Goal: Navigation & Orientation: Find specific page/section

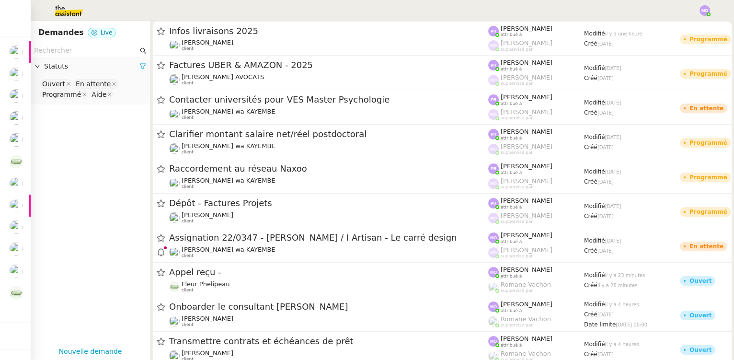
drag, startPoint x: 51, startPoint y: 149, endPoint x: 37, endPoint y: 151, distance: 14.0
click at [50, 149] on app-tickets-filter "Statuts Ouvert En attente Programmé Aide" at bounding box center [90, 193] width 119 height 299
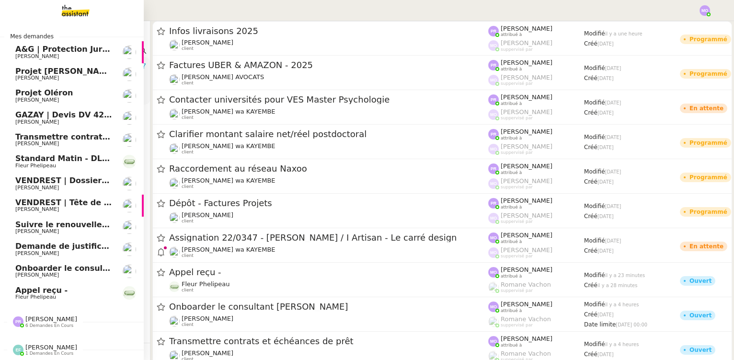
click at [40, 271] on span "Onboarder le consultant [PERSON_NAME]" at bounding box center [104, 268] width 179 height 9
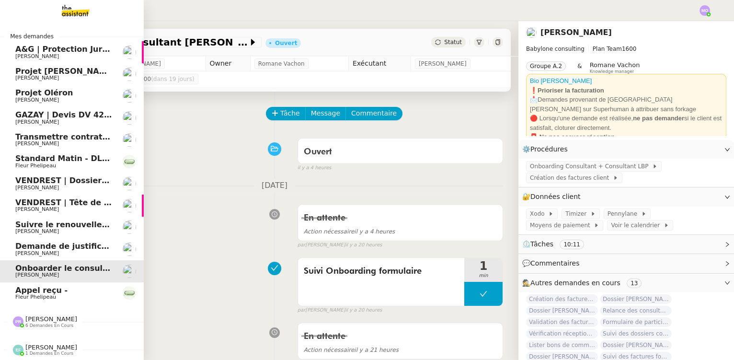
click at [54, 293] on span "Appel reçu -" at bounding box center [41, 290] width 52 height 9
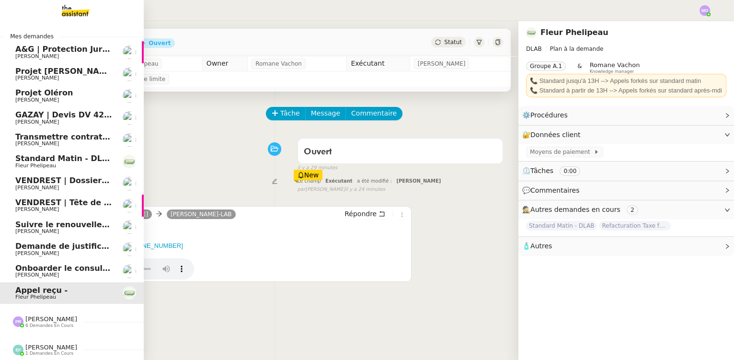
click at [68, 248] on span "Demande de justificatifs Pennylane - septembre 2025" at bounding box center [131, 246] width 232 height 9
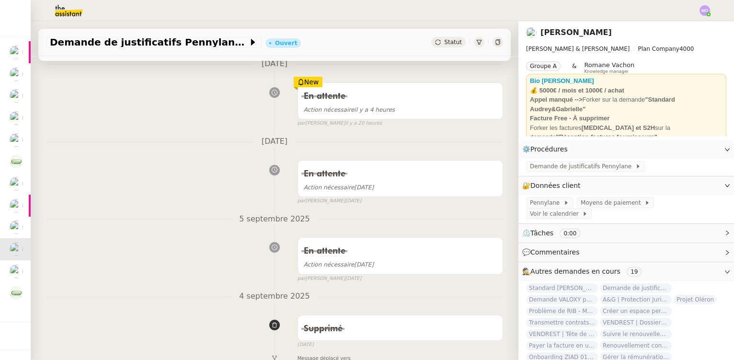
scroll to position [174, 0]
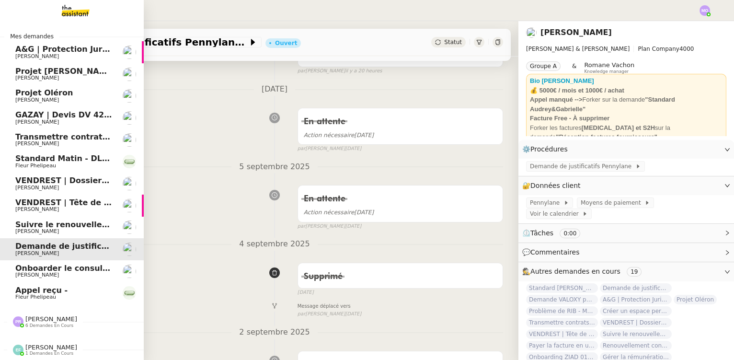
click at [66, 226] on span "Suivre le renouvellement produit Trimble" at bounding box center [104, 224] width 178 height 9
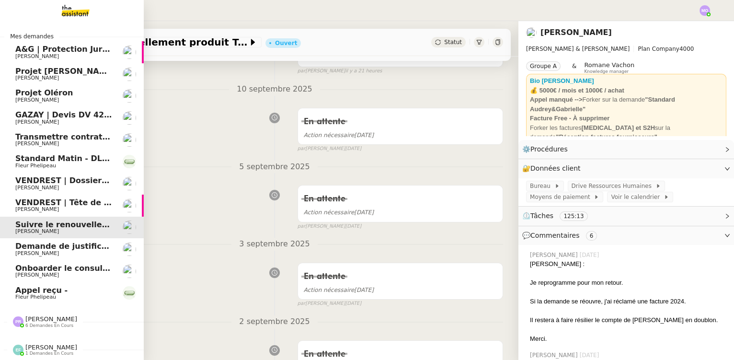
click at [70, 200] on span "VENDREST | Tête de lit et housse LA REDOUTE" at bounding box center [114, 202] width 199 height 9
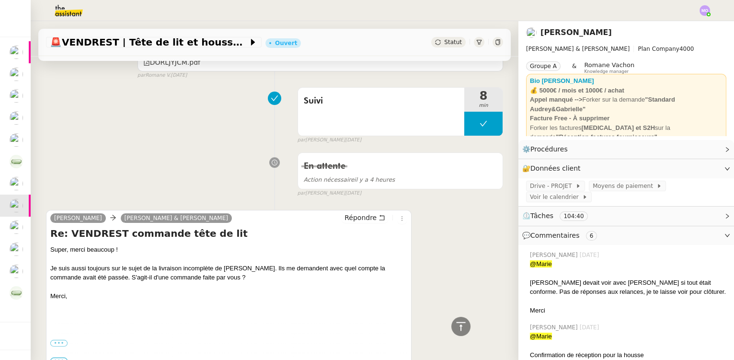
scroll to position [436, 0]
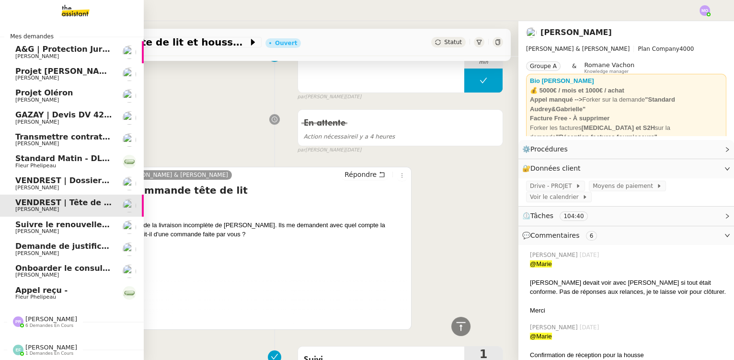
click at [62, 183] on span "VENDREST | Dossiers Drive - SCI Gabrielle" at bounding box center [105, 180] width 181 height 9
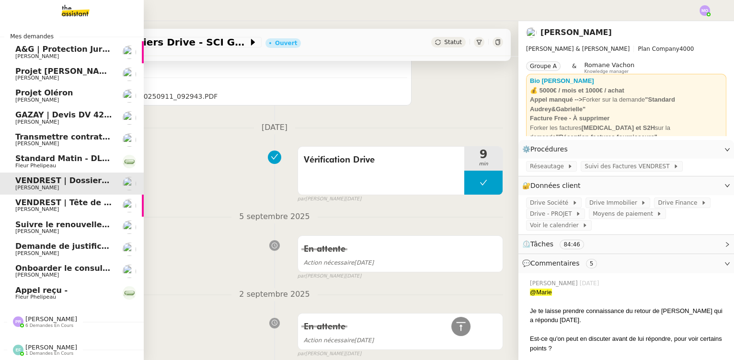
click at [72, 129] on link "Transmettre contrats et échéances de prêt [PERSON_NAME]" at bounding box center [72, 140] width 144 height 22
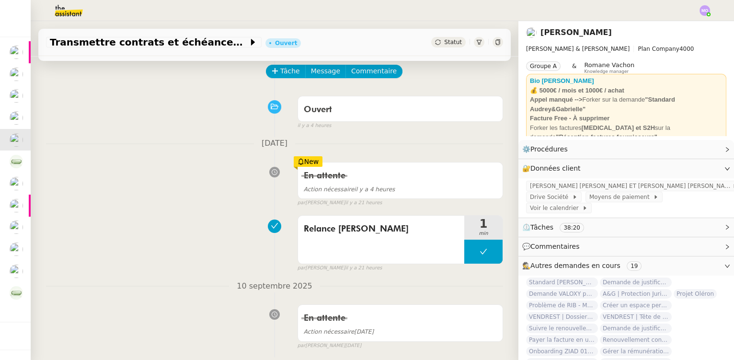
scroll to position [43, 0]
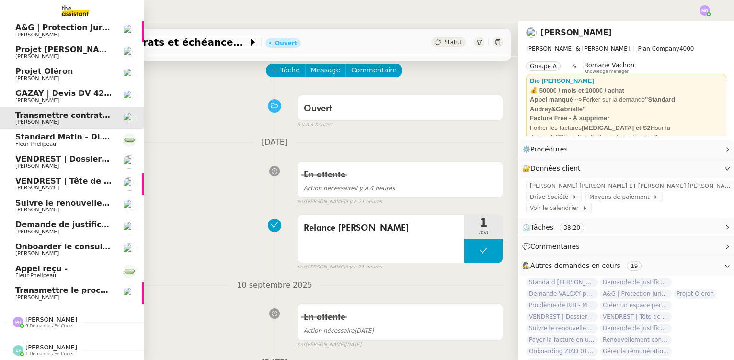
scroll to position [26, 0]
click at [77, 294] on span "[PERSON_NAME]" at bounding box center [63, 297] width 97 height 6
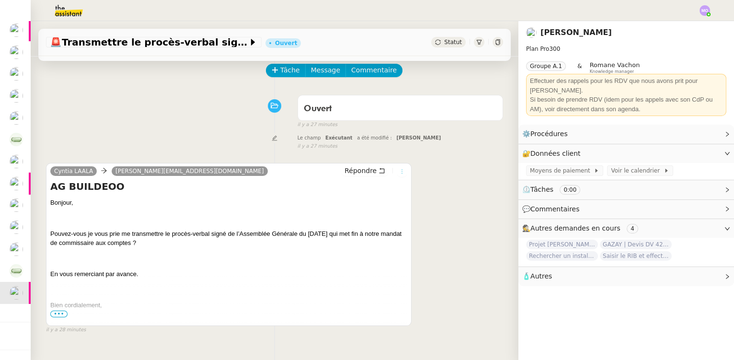
click at [399, 171] on icon at bounding box center [402, 172] width 6 height 6
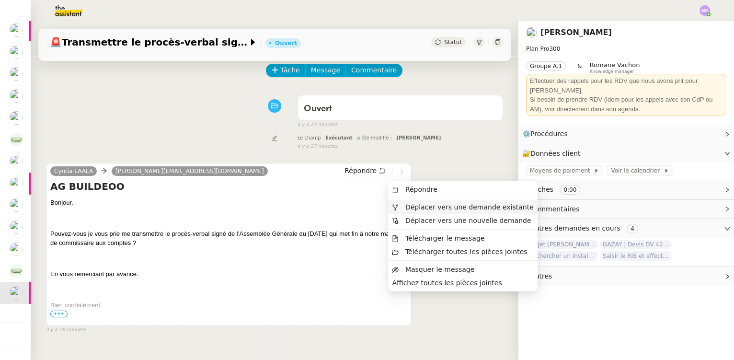
click at [436, 204] on span "Déplacer vers une demande existante" at bounding box center [470, 207] width 128 height 8
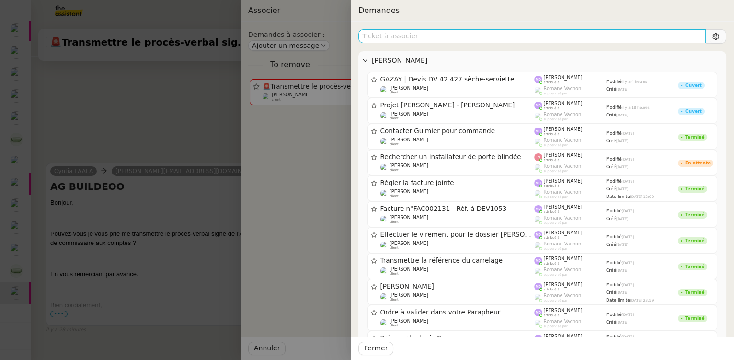
click at [485, 37] on input "text" at bounding box center [533, 36] width 348 height 14
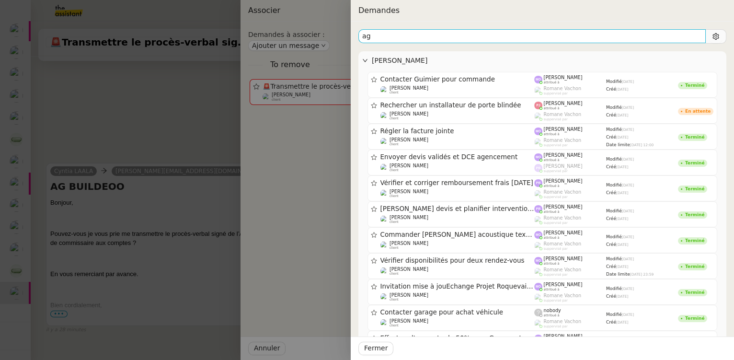
type input "ag"
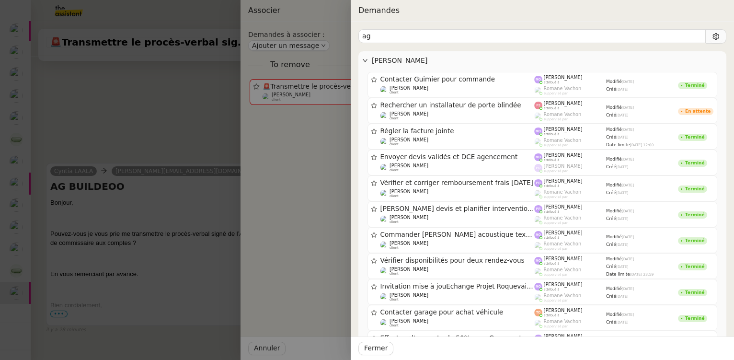
click at [158, 123] on div at bounding box center [367, 180] width 734 height 360
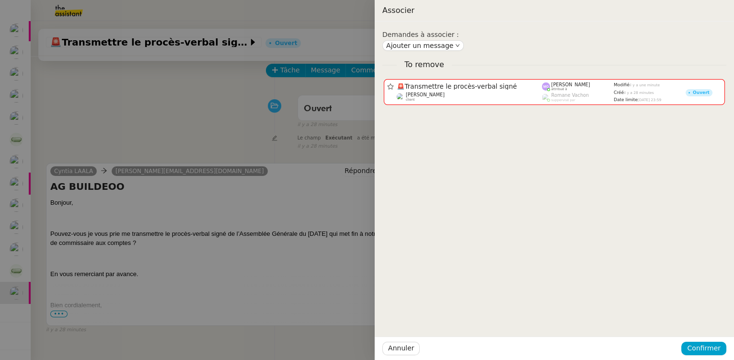
click at [158, 123] on div at bounding box center [367, 180] width 734 height 360
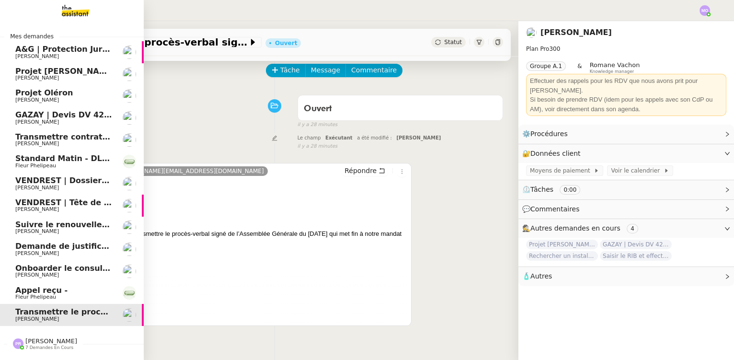
click at [87, 161] on span "Standard Matin - DLAB" at bounding box center [64, 158] width 99 height 9
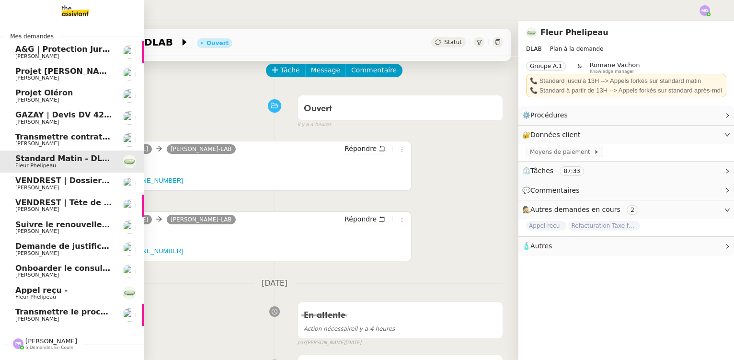
click at [69, 181] on span "VENDREST | Dossiers Drive - SCI Gabrielle" at bounding box center [105, 180] width 181 height 9
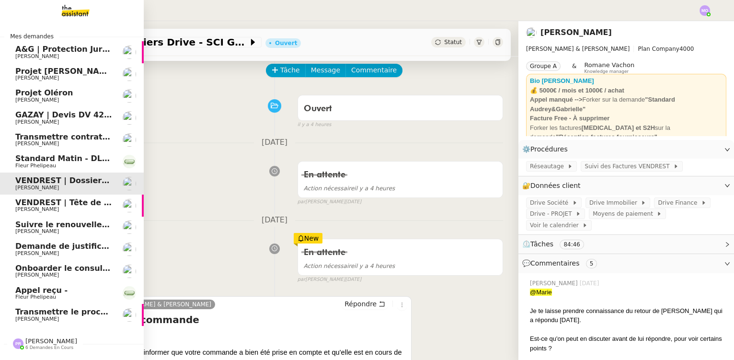
click at [89, 139] on span "Transmettre contrats et échéances de prêt" at bounding box center [108, 136] width 186 height 9
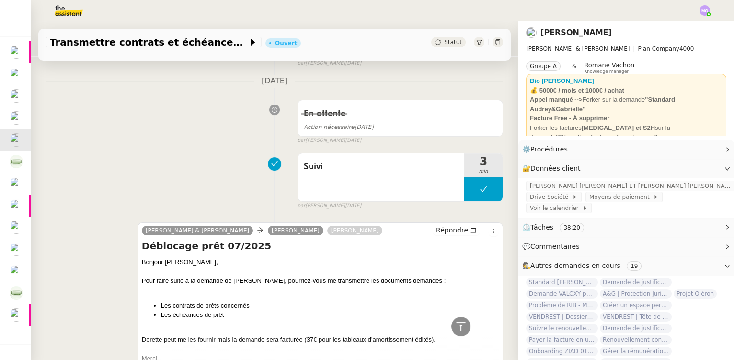
scroll to position [392, 0]
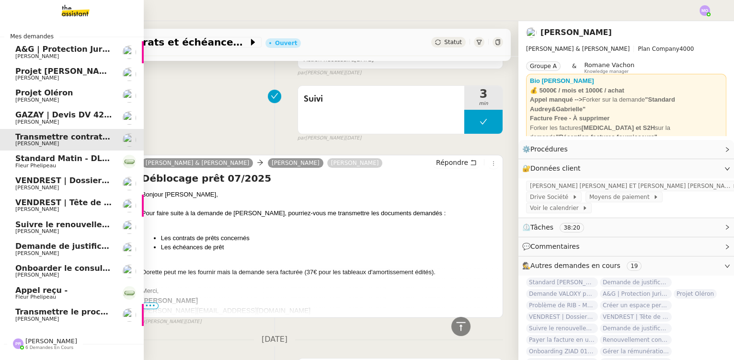
click at [55, 118] on span "GAZAY | Devis DV 42 427 sèche-serviette" at bounding box center [103, 114] width 177 height 9
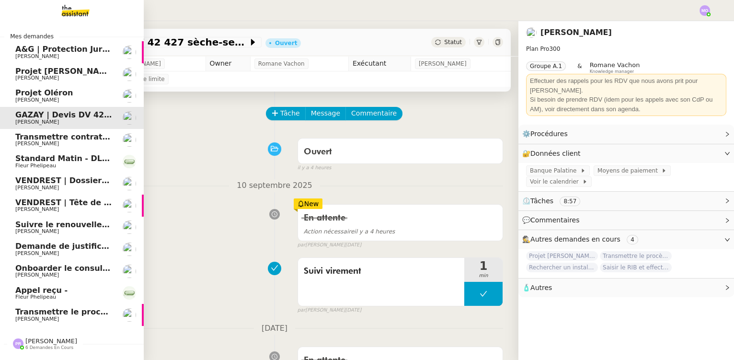
click at [73, 75] on span "Projet [PERSON_NAME] - [PERSON_NAME]" at bounding box center [105, 71] width 180 height 9
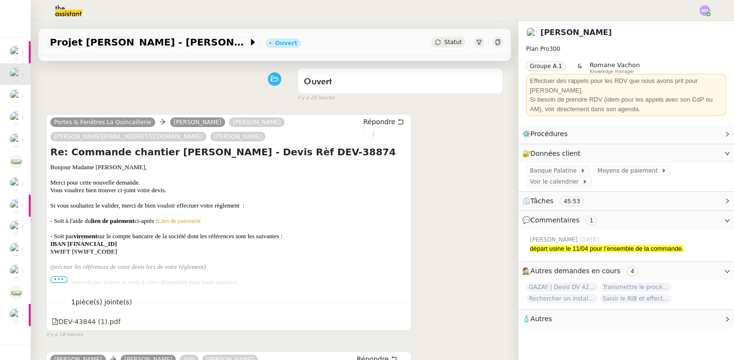
scroll to position [87, 0]
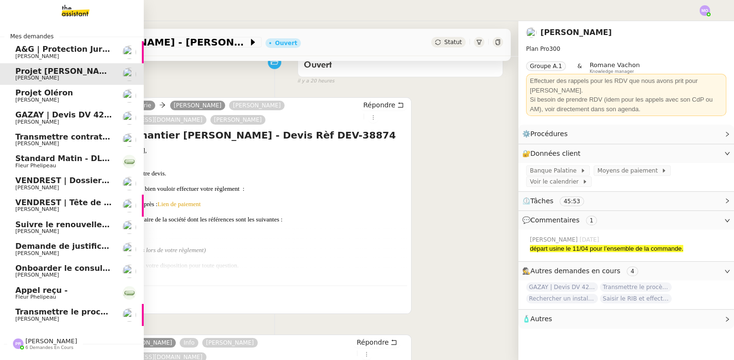
click at [65, 46] on span "A&G | Protection Juridique COVEA" at bounding box center [88, 49] width 146 height 9
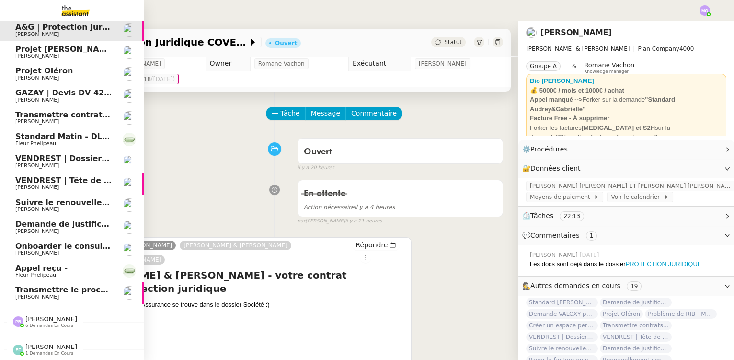
scroll to position [26, 0]
click at [79, 119] on span "[PERSON_NAME]" at bounding box center [63, 122] width 97 height 6
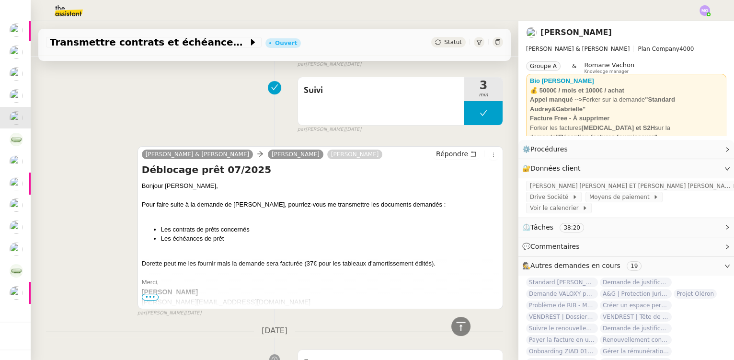
scroll to position [436, 0]
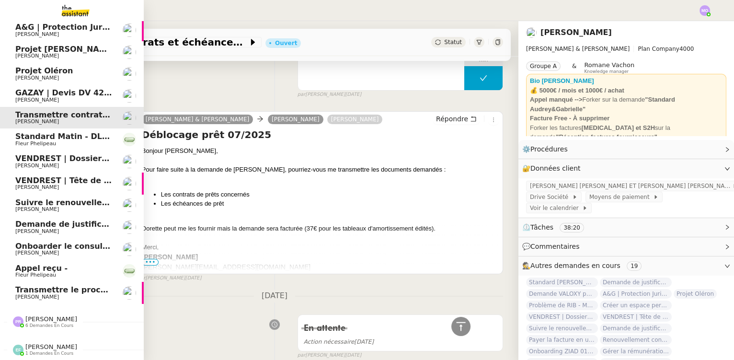
click at [60, 294] on span "[PERSON_NAME]" at bounding box center [63, 297] width 97 height 6
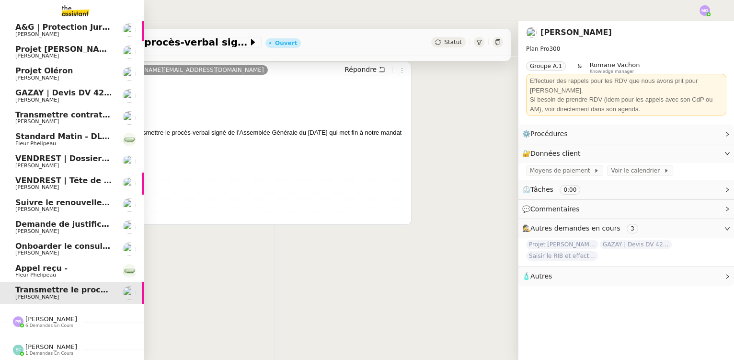
scroll to position [128, 0]
click at [46, 318] on span "[PERSON_NAME]" at bounding box center [51, 318] width 52 height 7
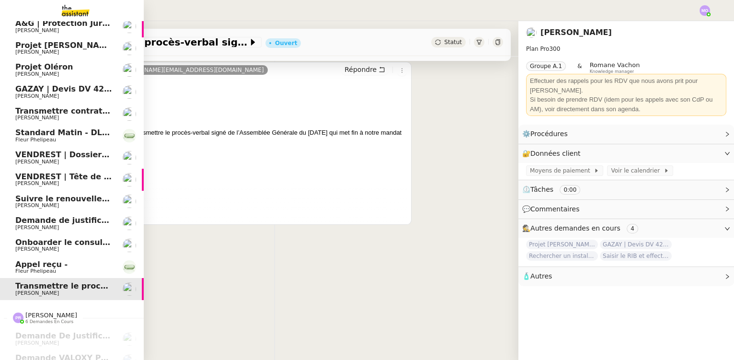
click at [73, 244] on span "Onboarder le consultant [PERSON_NAME]" at bounding box center [104, 242] width 179 height 9
